Goal: Task Accomplishment & Management: Manage account settings

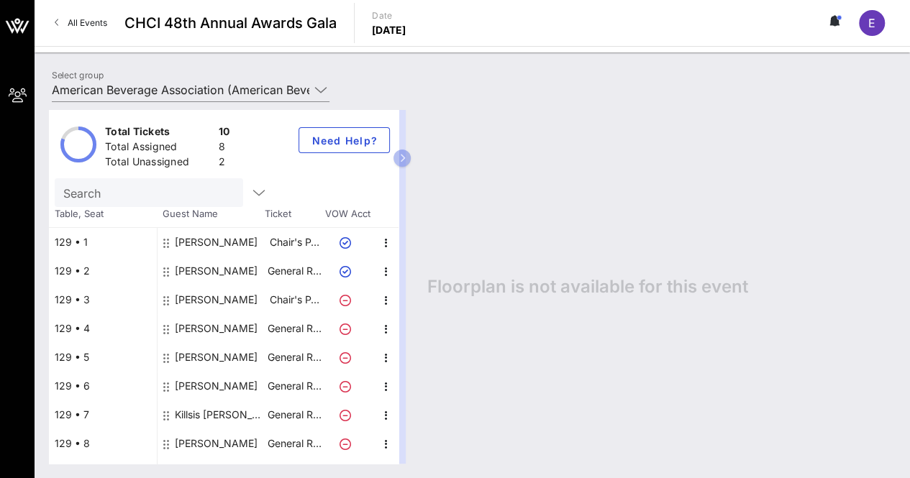
click at [257, 122] on div "Total Tickets 10 Total Assigned 8 Total Unassigned 2 Need Help?" at bounding box center [224, 144] width 350 height 68
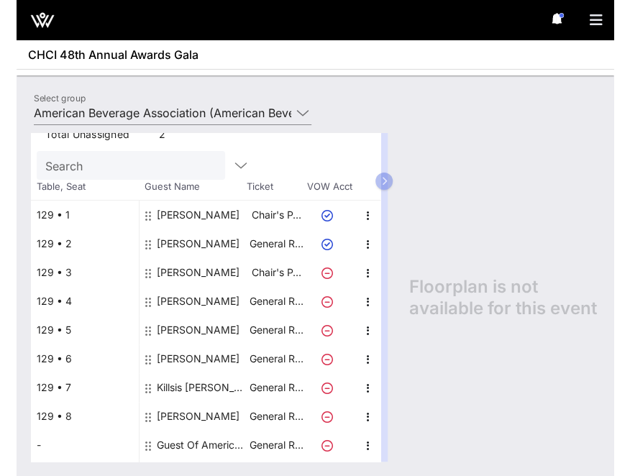
scroll to position [76, 0]
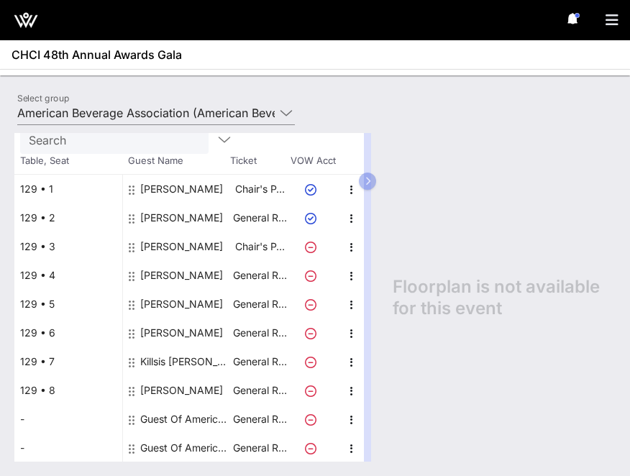
click at [177, 418] on div "Guest Of American Beverage Association" at bounding box center [185, 419] width 91 height 29
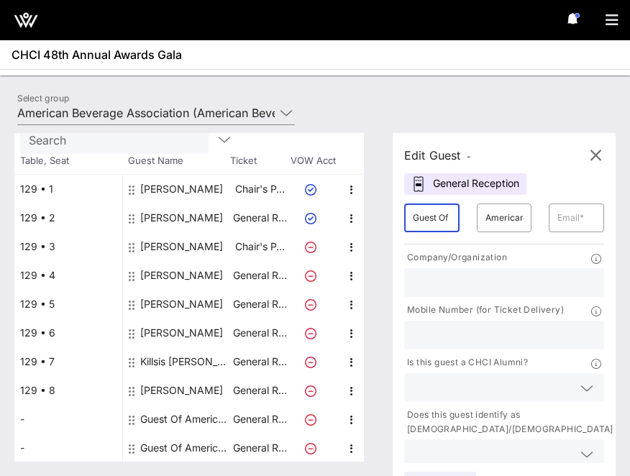
click at [436, 214] on input "Guest Of" at bounding box center [432, 217] width 38 height 23
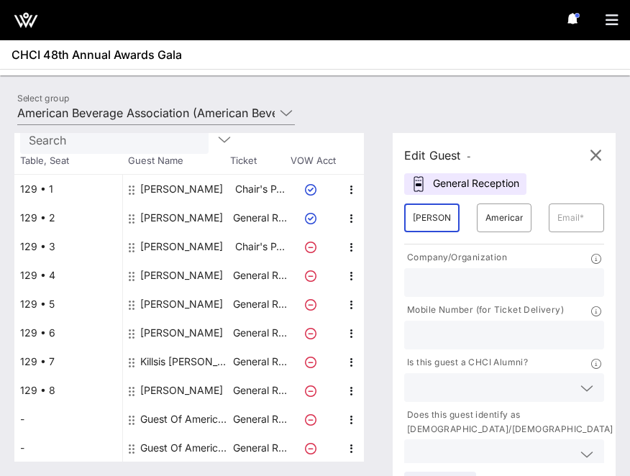
type input "Neal"
type input "Patel"
click at [329, 97] on div "Select group American Beverage Association (American Beverage Association) [Fra…" at bounding box center [315, 115] width 613 height 50
click at [577, 214] on input "text" at bounding box center [576, 217] width 38 height 23
paste input "mailto:neal@patelpartnersdc.com"
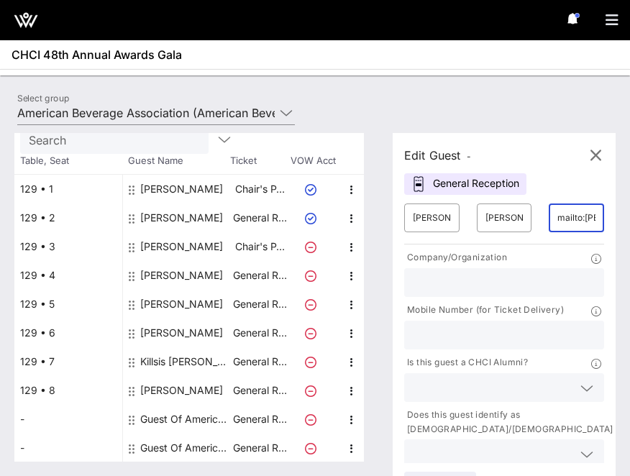
scroll to position [0, 103]
type input "mailto:neal@patelpartnersdc.com"
click at [540, 278] on input "text" at bounding box center [504, 282] width 183 height 19
type input "[PERSON_NAME] Partners"
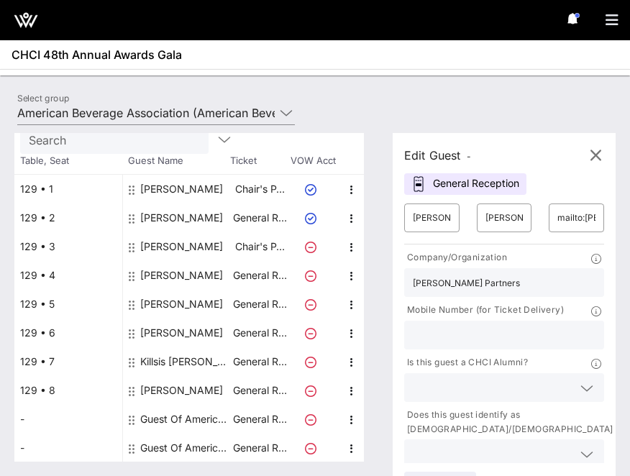
click at [471, 329] on input "text" at bounding box center [504, 335] width 183 height 19
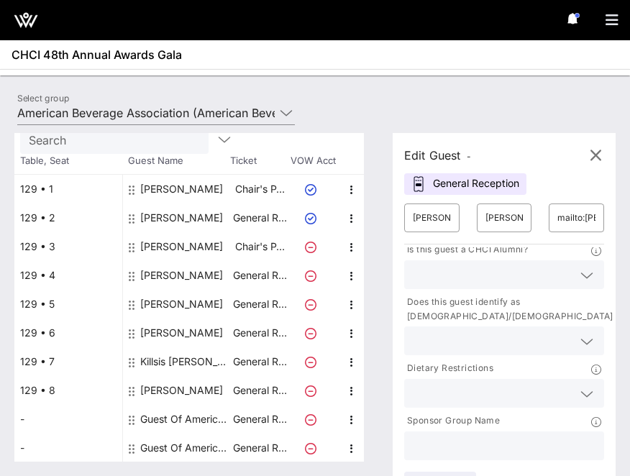
scroll to position [32, 0]
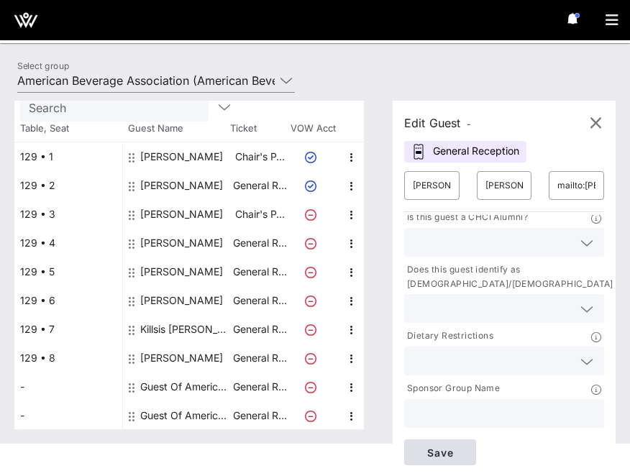
type input "[PHONE_NUMBER]"
click at [465, 449] on span "Save" at bounding box center [440, 453] width 49 height 12
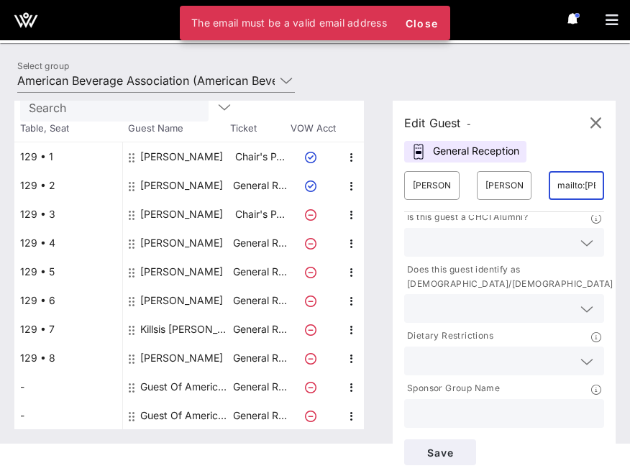
click at [584, 185] on input "mailto:neal@patelpartnersdc.com" at bounding box center [576, 185] width 38 height 23
click at [588, 183] on input "mailto:neal@patelpartnersdc.com" at bounding box center [576, 185] width 38 height 23
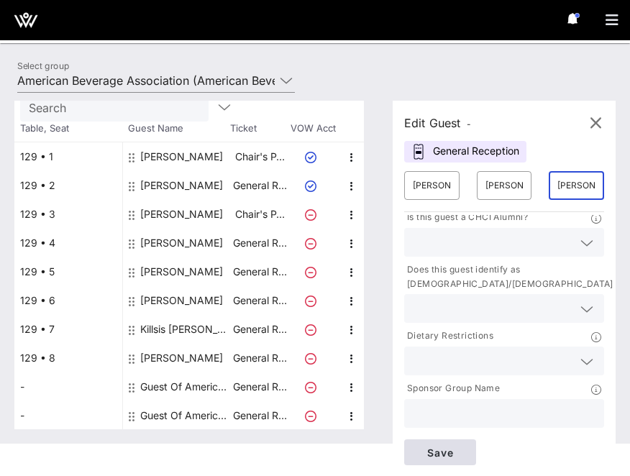
type input "neal@patelpartnersdc.com"
click at [455, 460] on button "Save" at bounding box center [440, 452] width 72 height 26
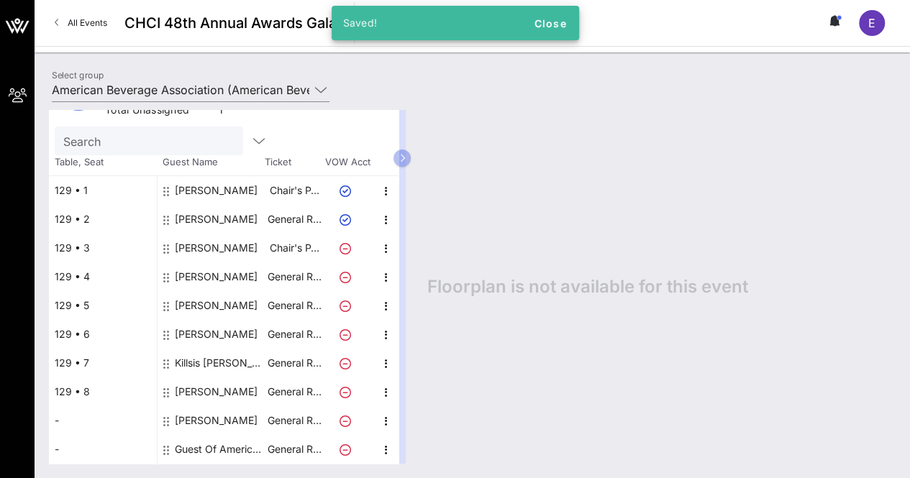
scroll to position [50, 0]
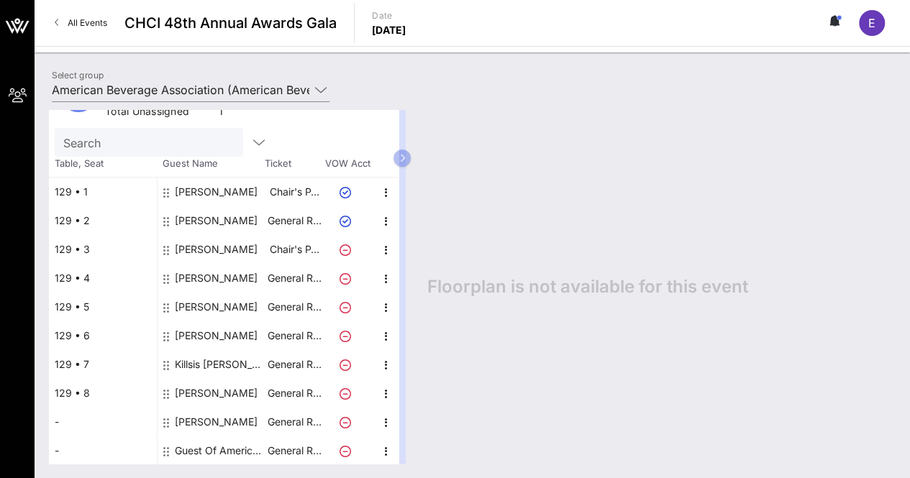
click at [91, 391] on div "129 • 8" at bounding box center [103, 393] width 108 height 29
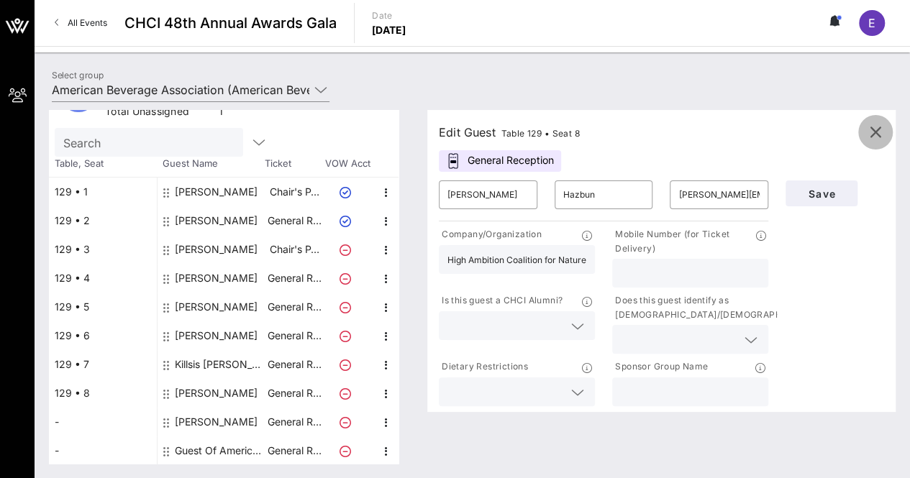
click at [882, 122] on button "button" at bounding box center [875, 132] width 35 height 35
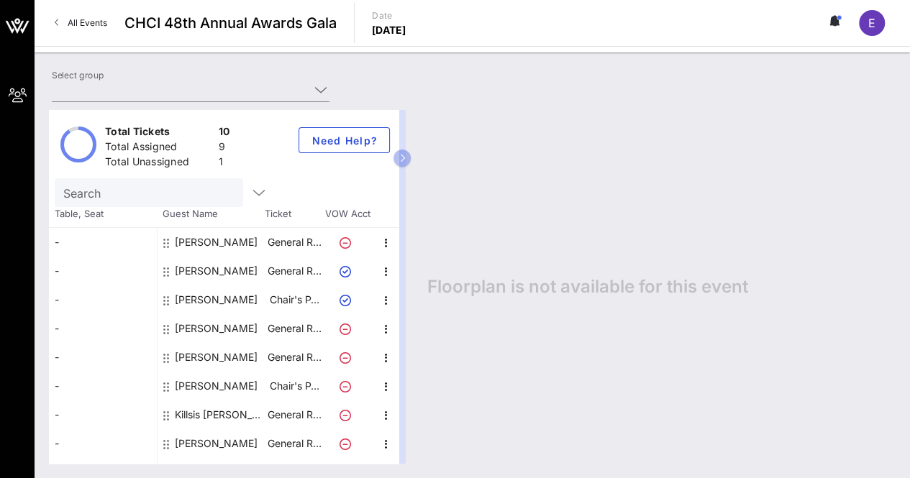
type input "American Beverage Association (American Beverage Association) [[PERSON_NAME], […"
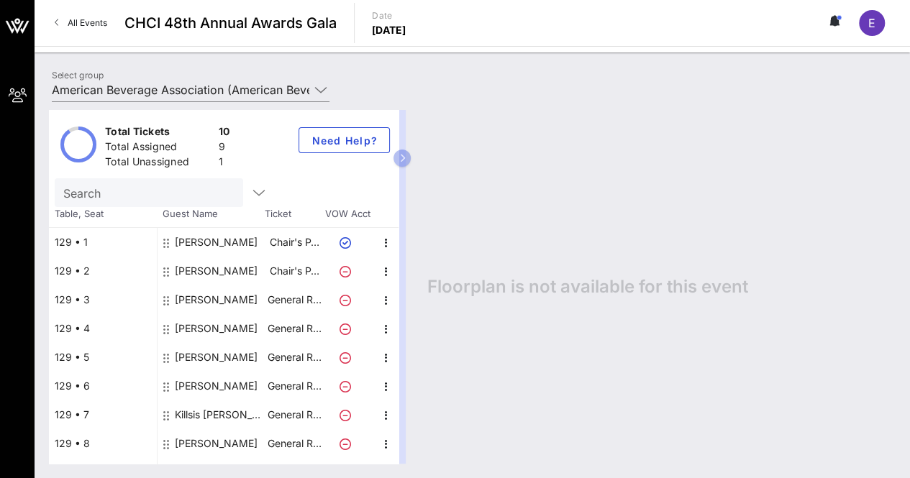
scroll to position [50, 0]
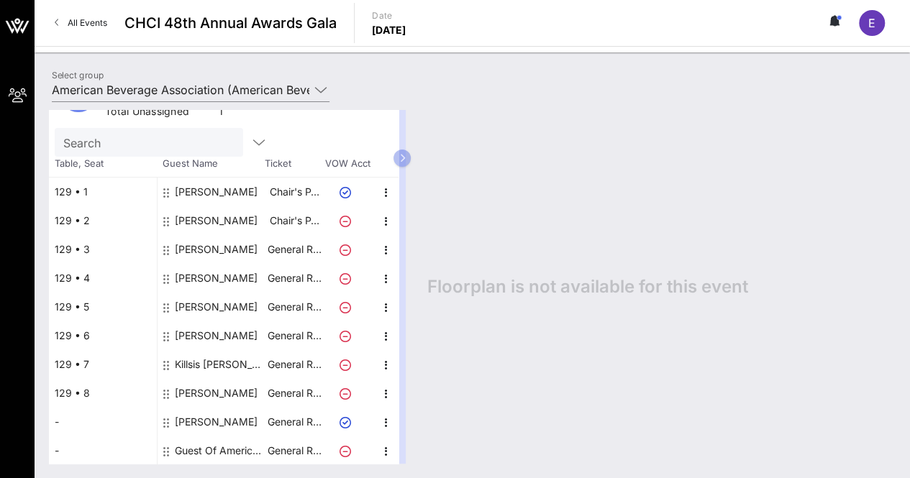
click at [61, 422] on div "-" at bounding box center [103, 422] width 108 height 29
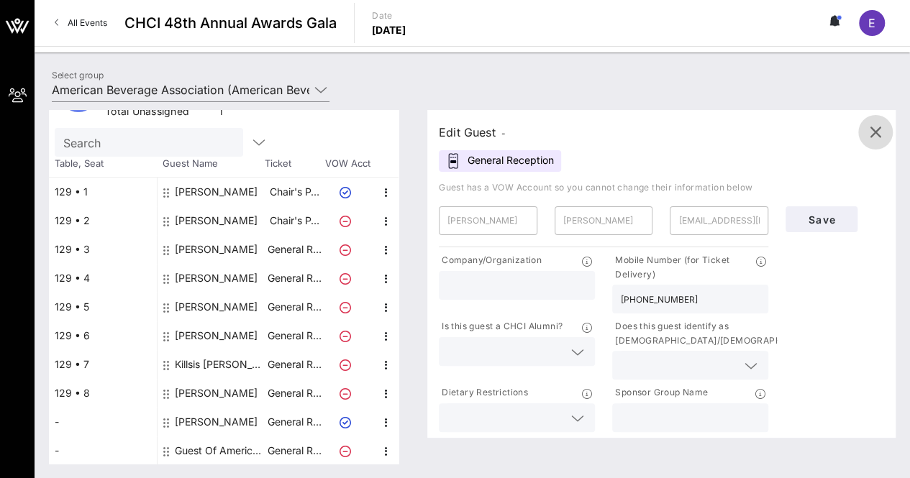
click at [880, 132] on icon "button" at bounding box center [875, 132] width 17 height 17
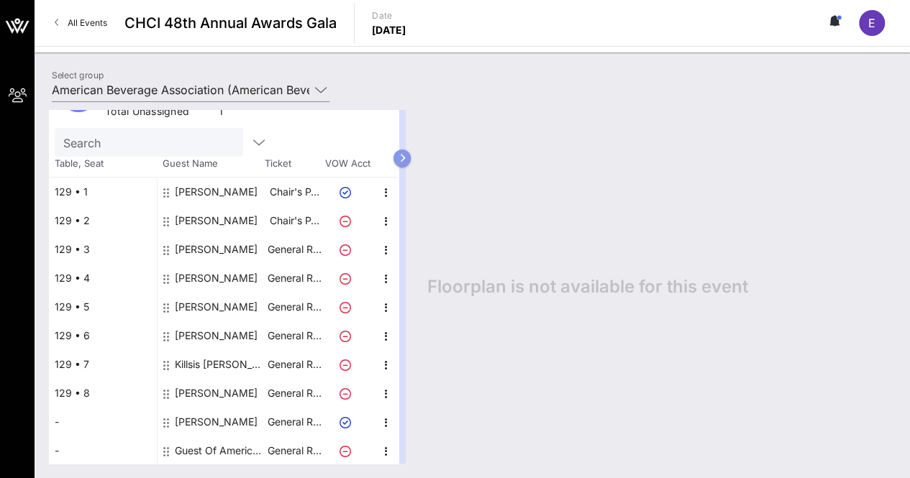
click at [406, 160] on icon "button" at bounding box center [402, 158] width 6 height 9
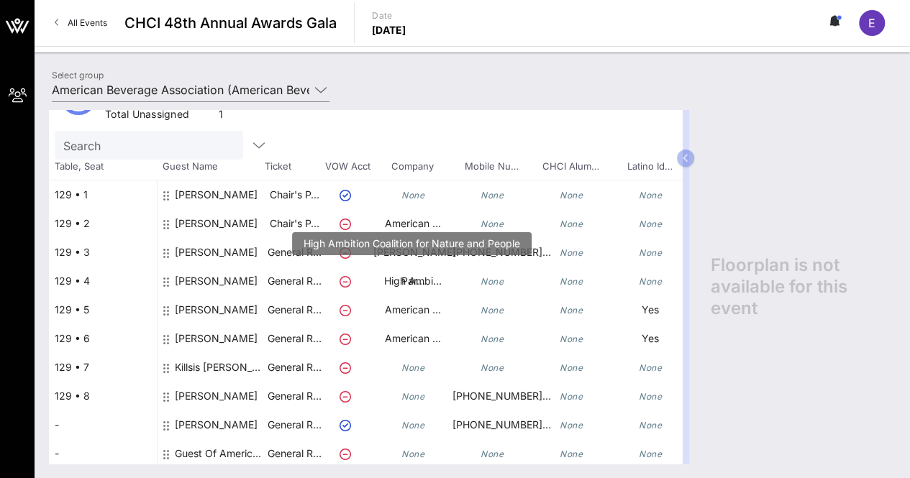
scroll to position [62, 0]
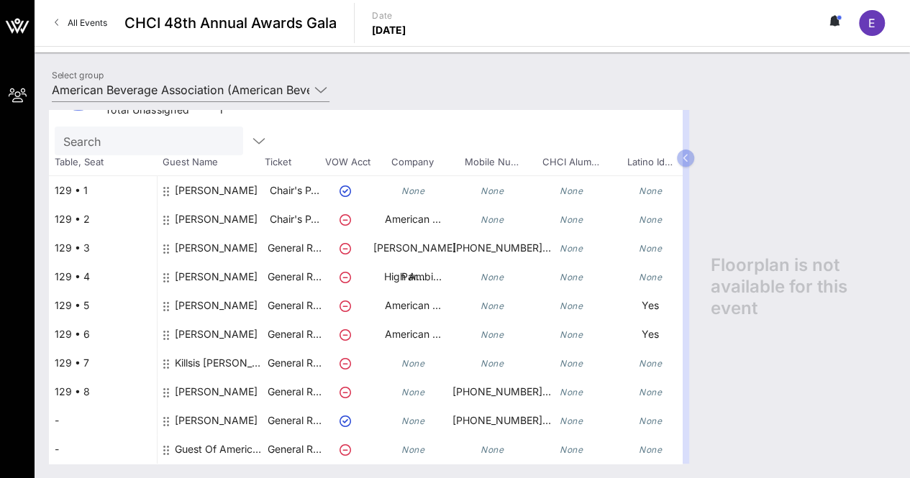
click at [455, 176] on div "None" at bounding box center [491, 190] width 79 height 29
click at [487, 186] on icon "None" at bounding box center [491, 191] width 23 height 11
click at [236, 178] on div "[PERSON_NAME]" at bounding box center [216, 190] width 83 height 29
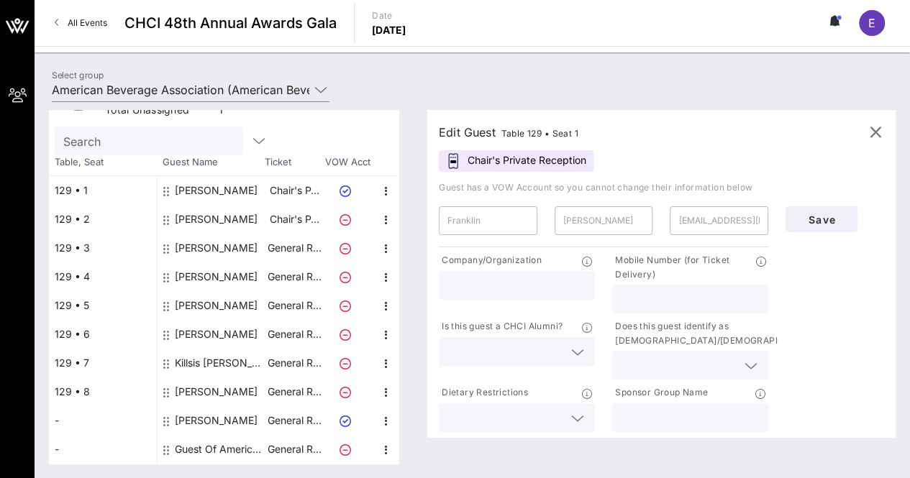
scroll to position [50, 0]
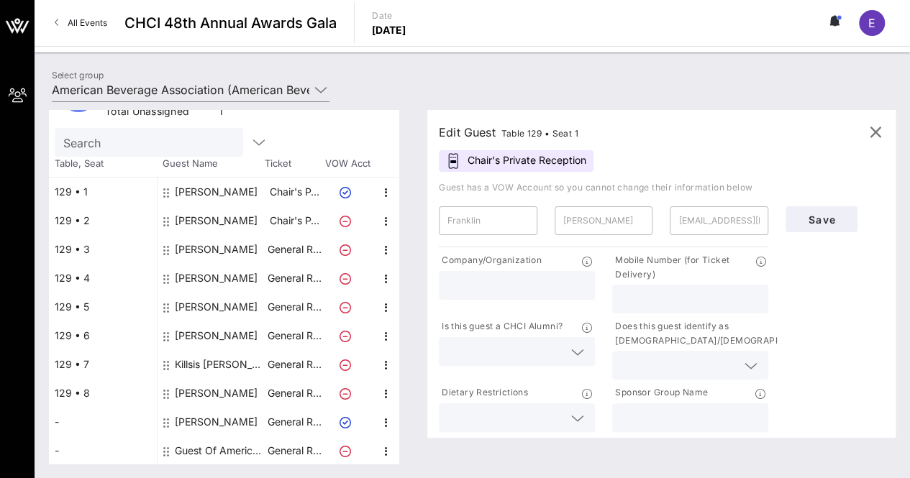
click at [647, 290] on input "text" at bounding box center [690, 299] width 139 height 19
type input "[PHONE_NUMBER]"
click at [845, 217] on span "Save" at bounding box center [821, 220] width 49 height 12
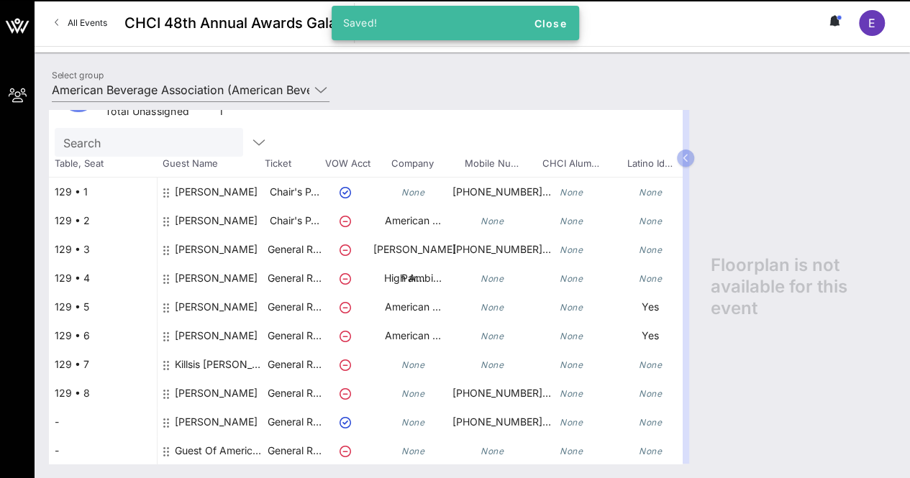
scroll to position [62, 0]
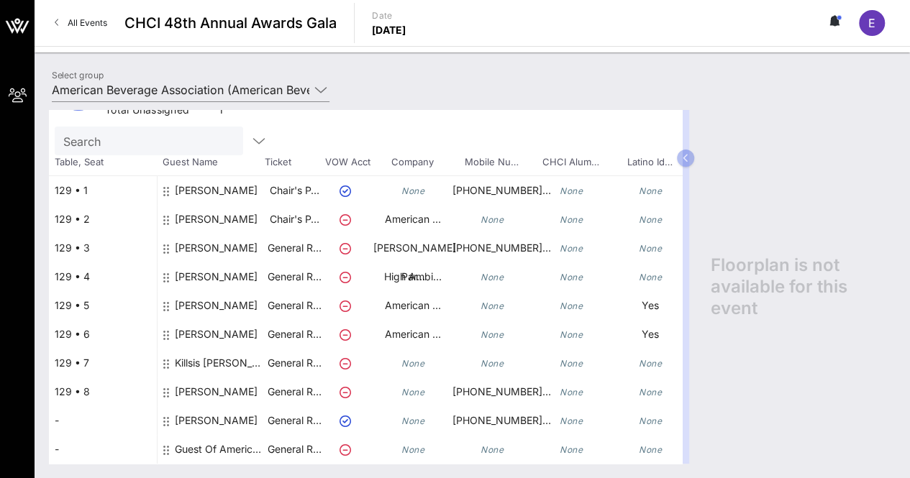
click at [221, 210] on div "[PERSON_NAME]" at bounding box center [216, 225] width 83 height 40
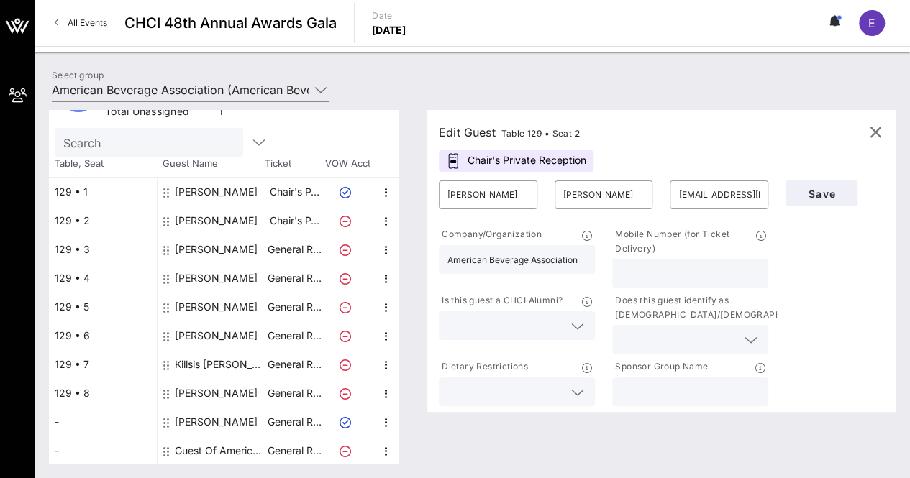
click at [661, 268] on input "text" at bounding box center [690, 273] width 139 height 19
type input "[PHONE_NUMBER]"
click at [827, 196] on span "Save" at bounding box center [821, 194] width 49 height 12
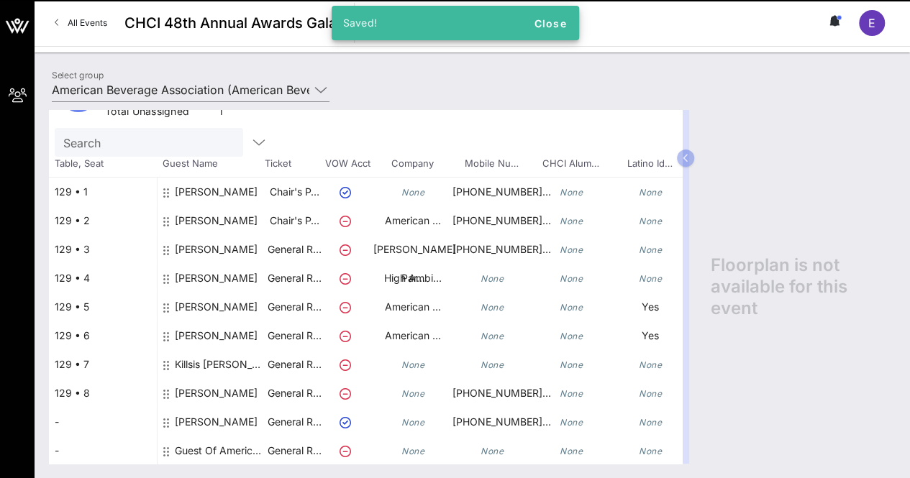
scroll to position [62, 0]
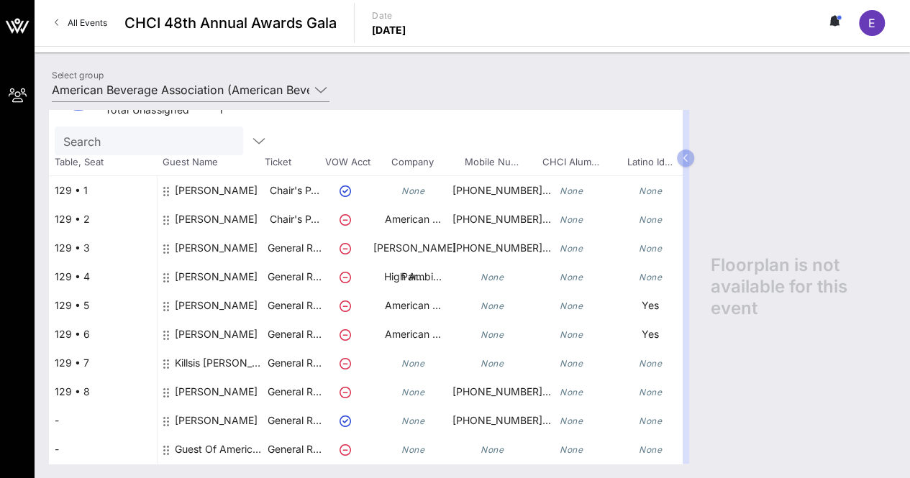
click at [183, 320] on div "[PERSON_NAME]" at bounding box center [216, 340] width 83 height 40
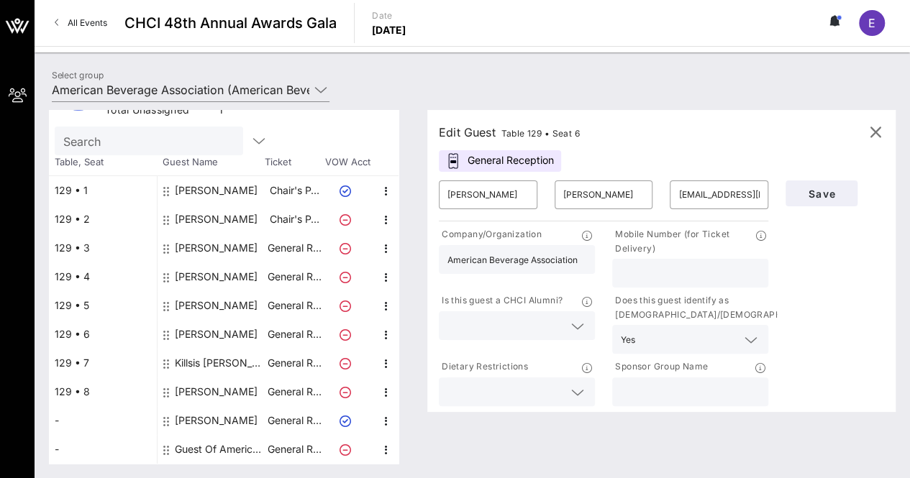
scroll to position [50, 0]
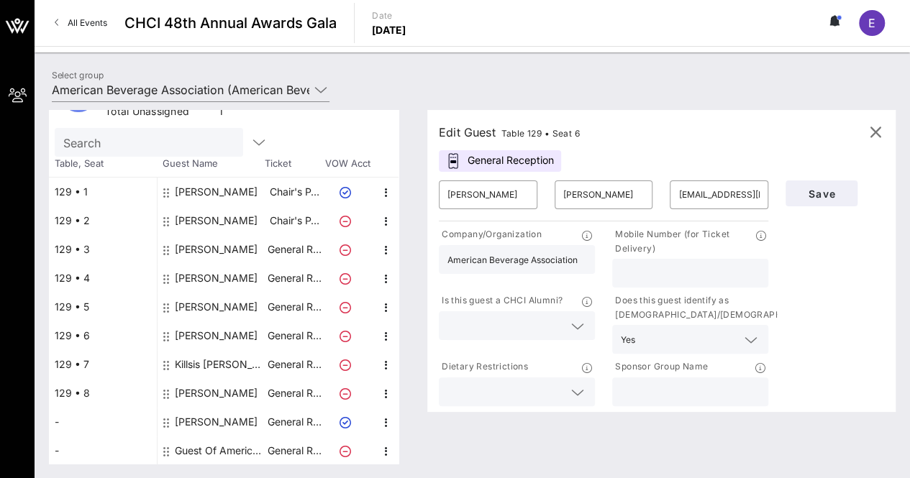
click at [685, 271] on input "text" at bounding box center [690, 273] width 139 height 19
type input "[PHONE_NUMBER]"
click at [836, 196] on span "Save" at bounding box center [821, 194] width 49 height 12
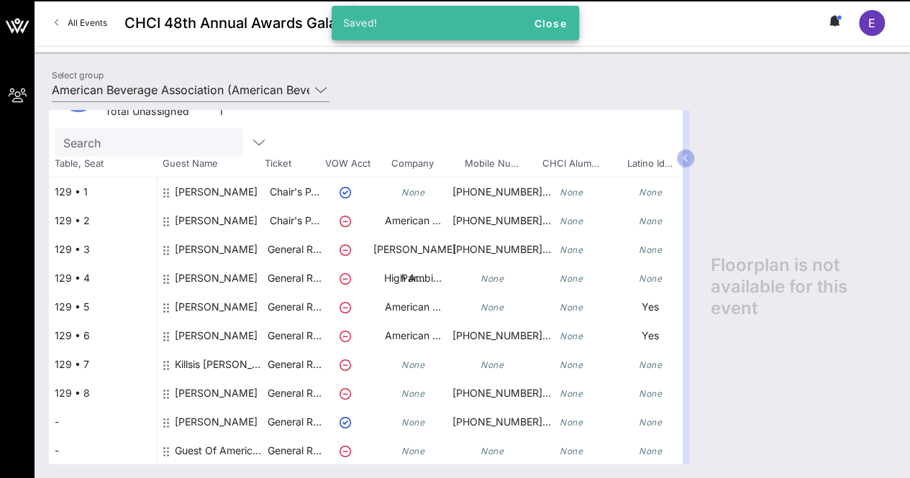
scroll to position [62, 0]
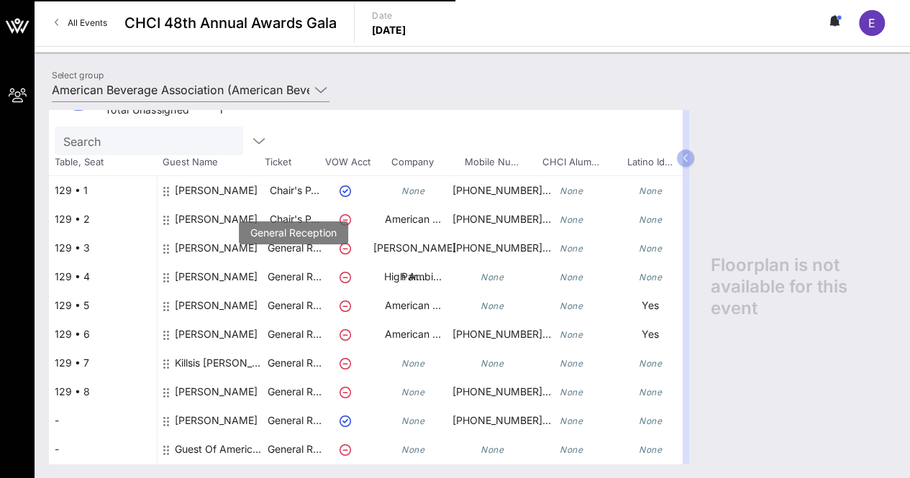
click at [288, 264] on p "General R…" at bounding box center [294, 277] width 58 height 29
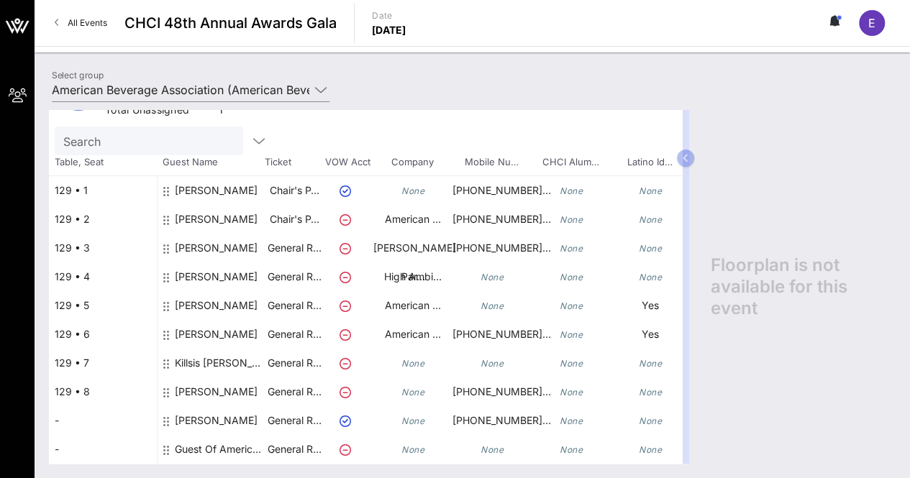
click at [183, 267] on div "[PERSON_NAME]" at bounding box center [216, 283] width 83 height 40
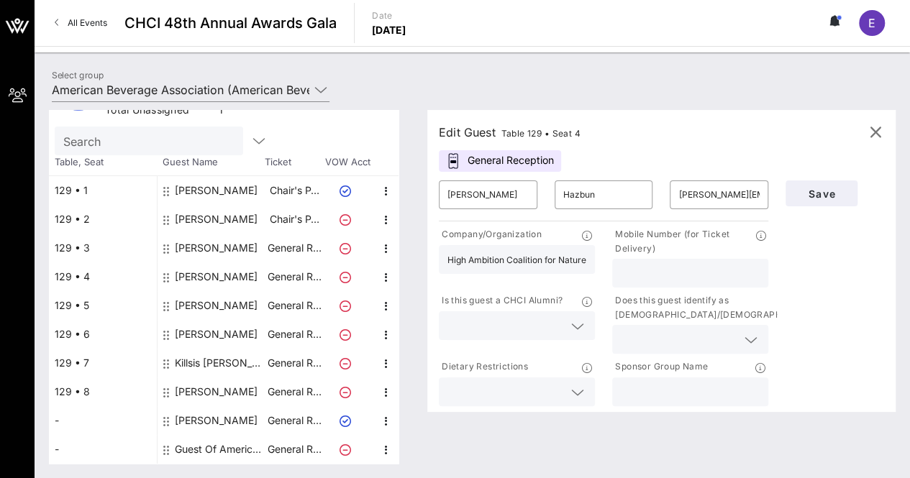
scroll to position [50, 0]
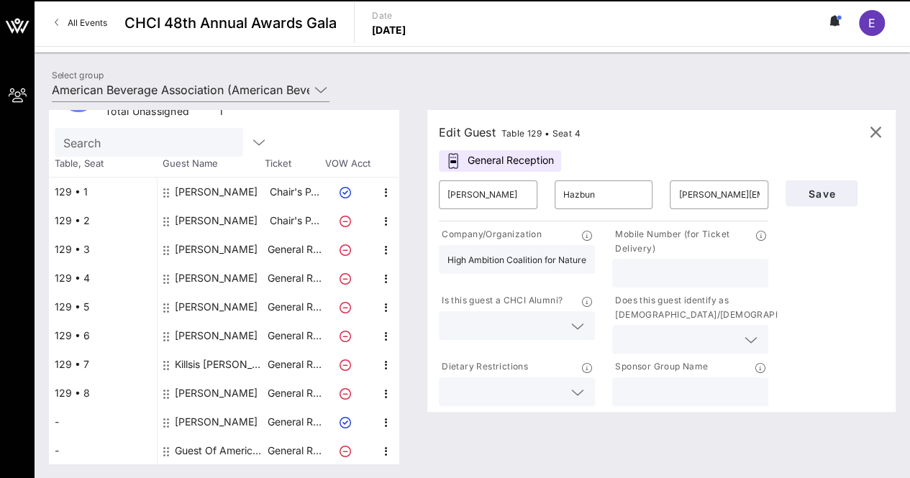
click at [670, 329] on div at bounding box center [690, 339] width 139 height 29
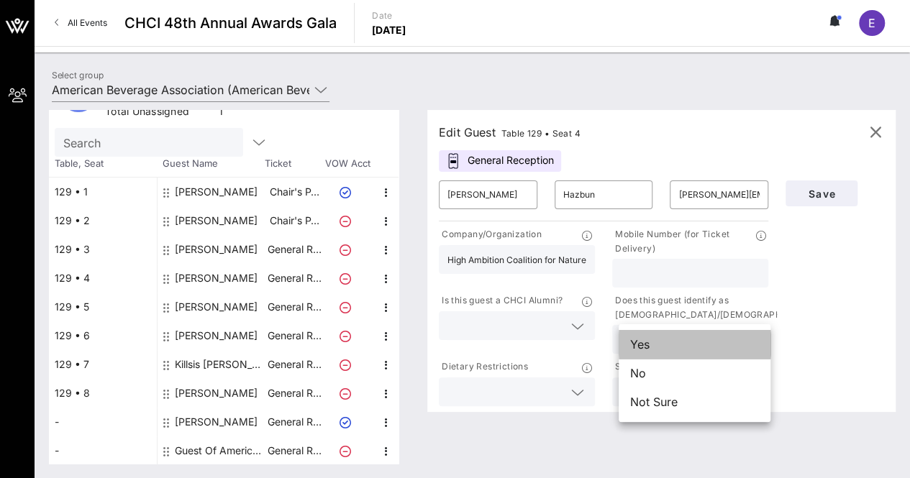
click at [663, 349] on div "Yes" at bounding box center [695, 344] width 152 height 29
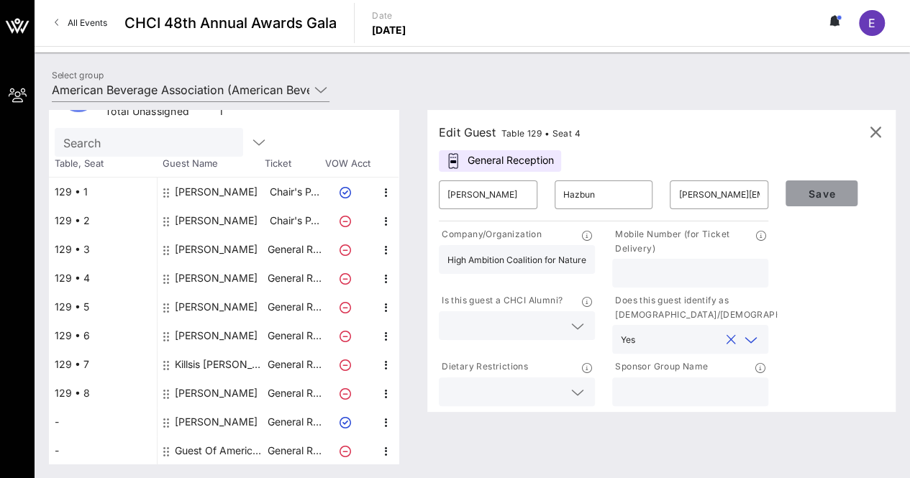
click at [834, 186] on button "Save" at bounding box center [821, 194] width 72 height 26
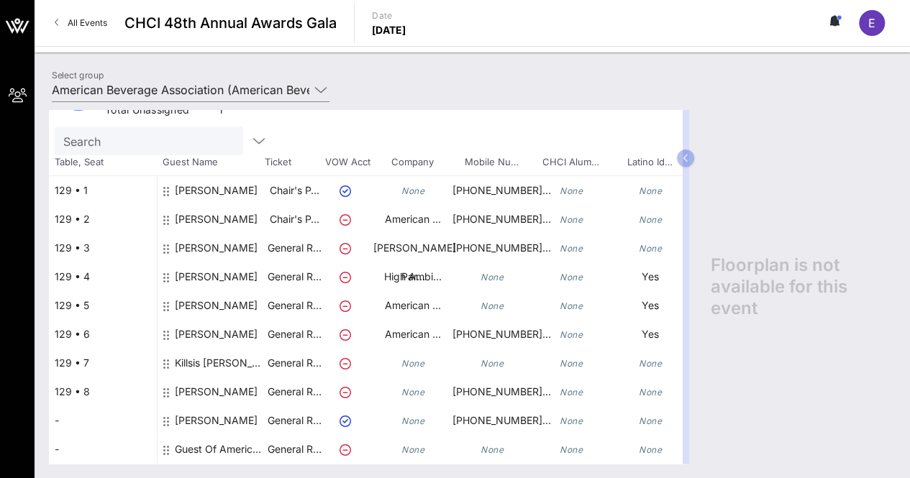
click at [227, 291] on div "[PERSON_NAME]" at bounding box center [216, 311] width 83 height 40
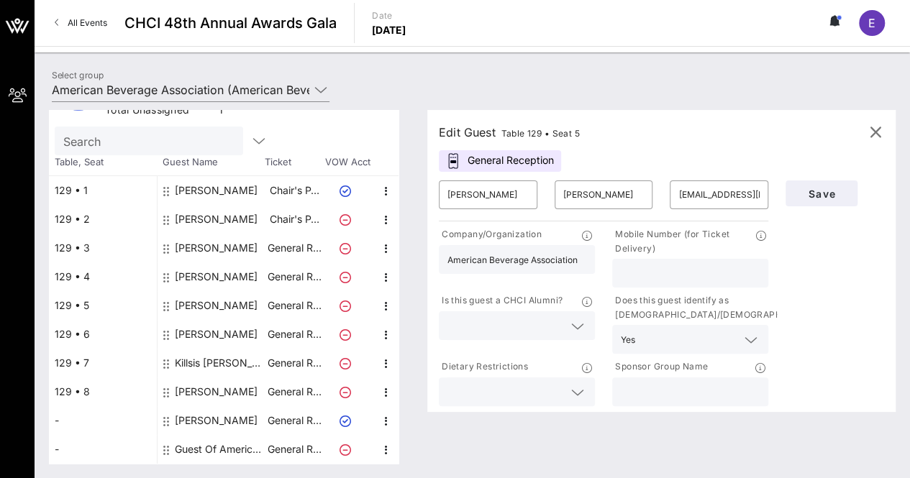
scroll to position [50, 0]
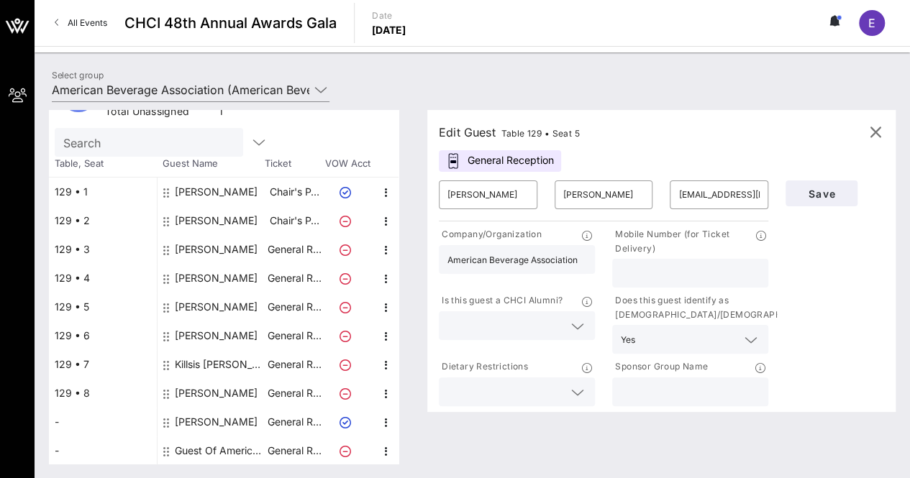
click at [665, 275] on input "text" at bounding box center [690, 273] width 139 height 19
type input "[PHONE_NUMBER]"
click at [849, 191] on button "Save" at bounding box center [821, 194] width 72 height 26
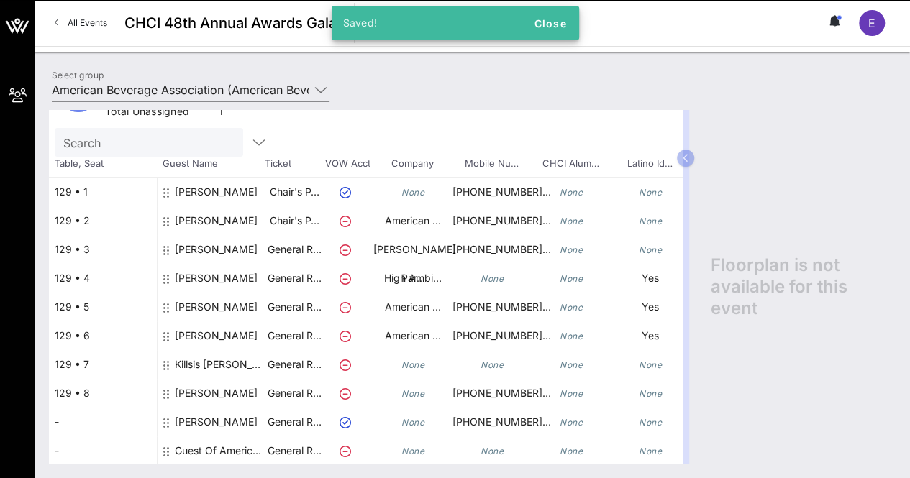
scroll to position [62, 0]
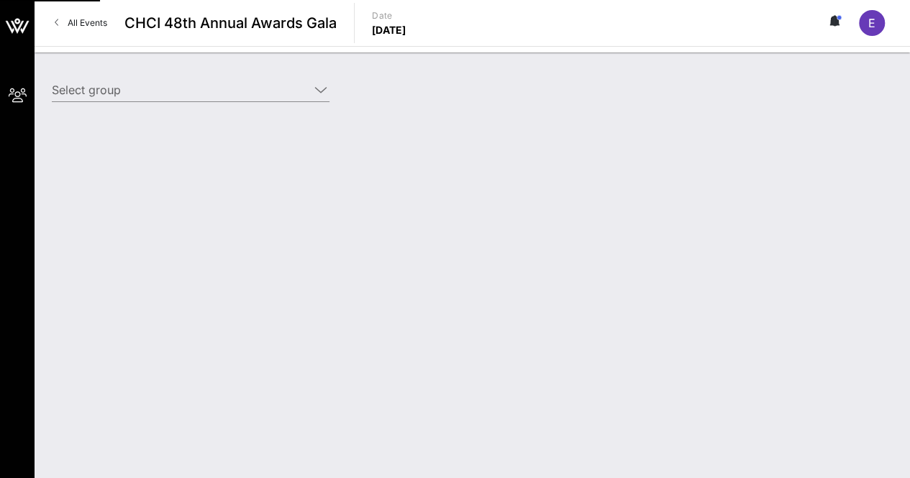
type input "American Beverage Association (American Beverage Association) [[PERSON_NAME], […"
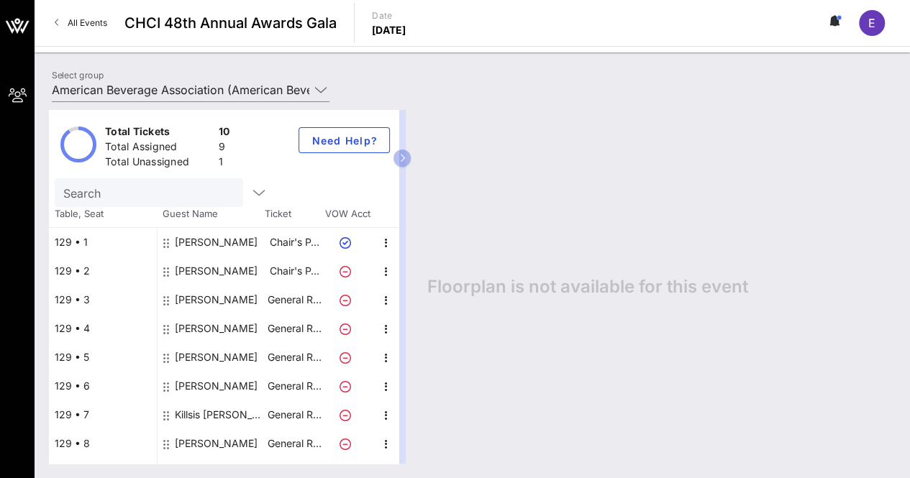
scroll to position [50, 0]
